Goal: Information Seeking & Learning: Learn about a topic

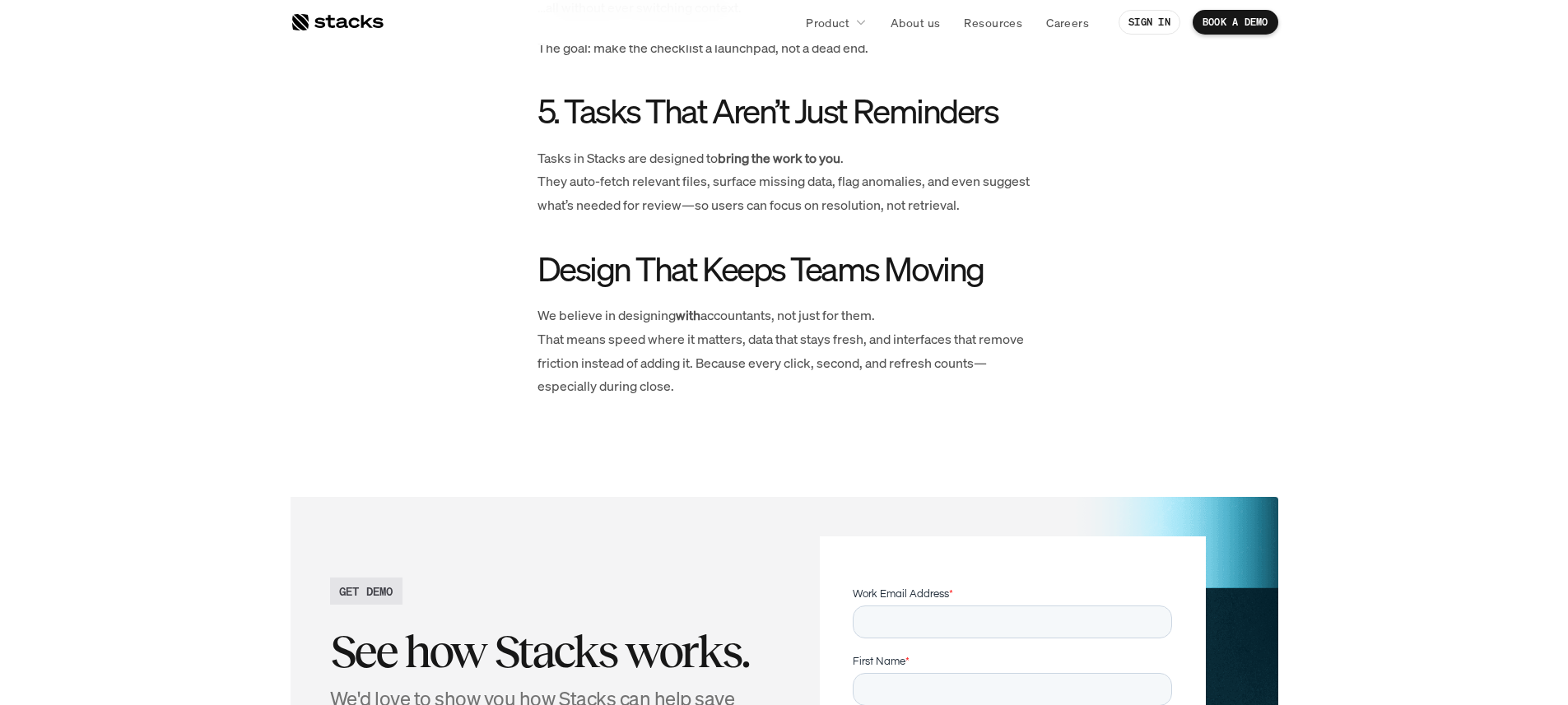
scroll to position [2087, 0]
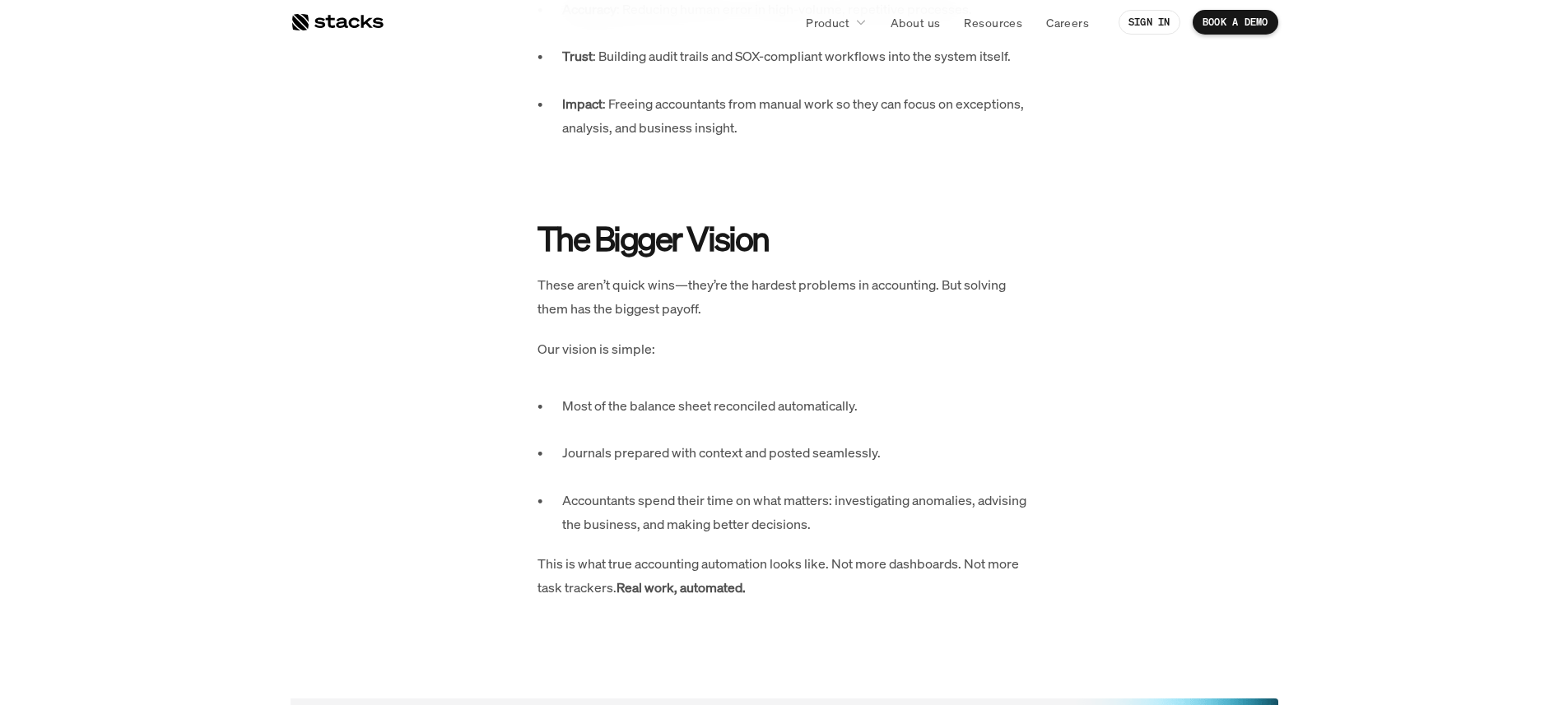
scroll to position [2932, 0]
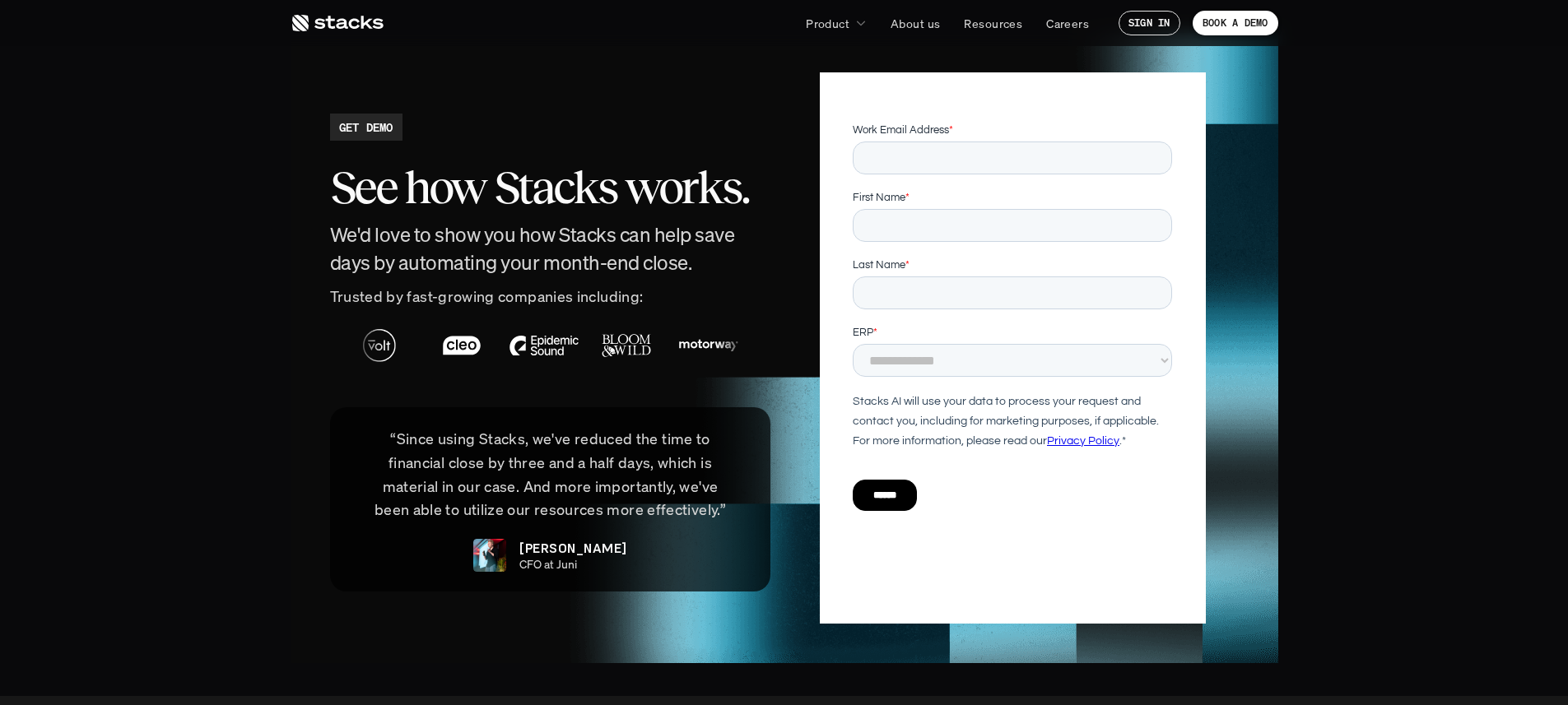
scroll to position [3536, 0]
